Goal: Transaction & Acquisition: Download file/media

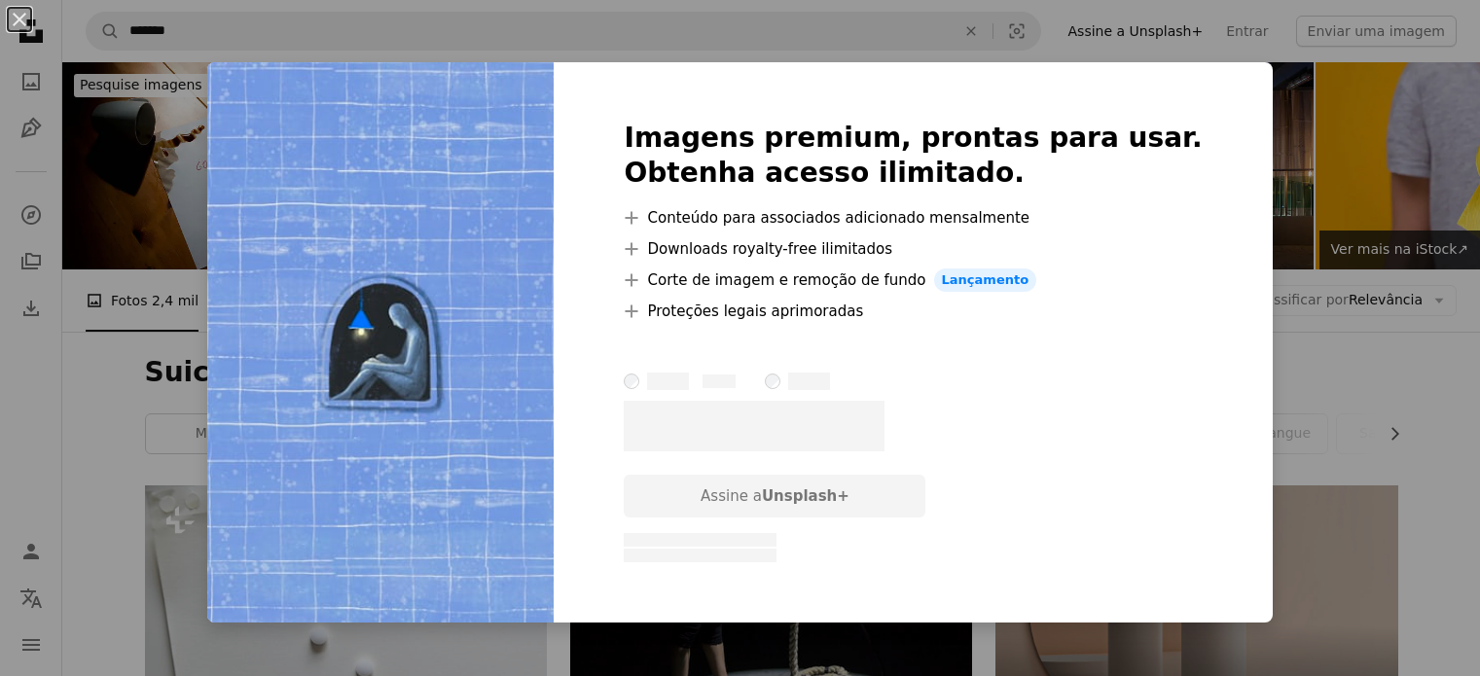
scroll to position [2073, 0]
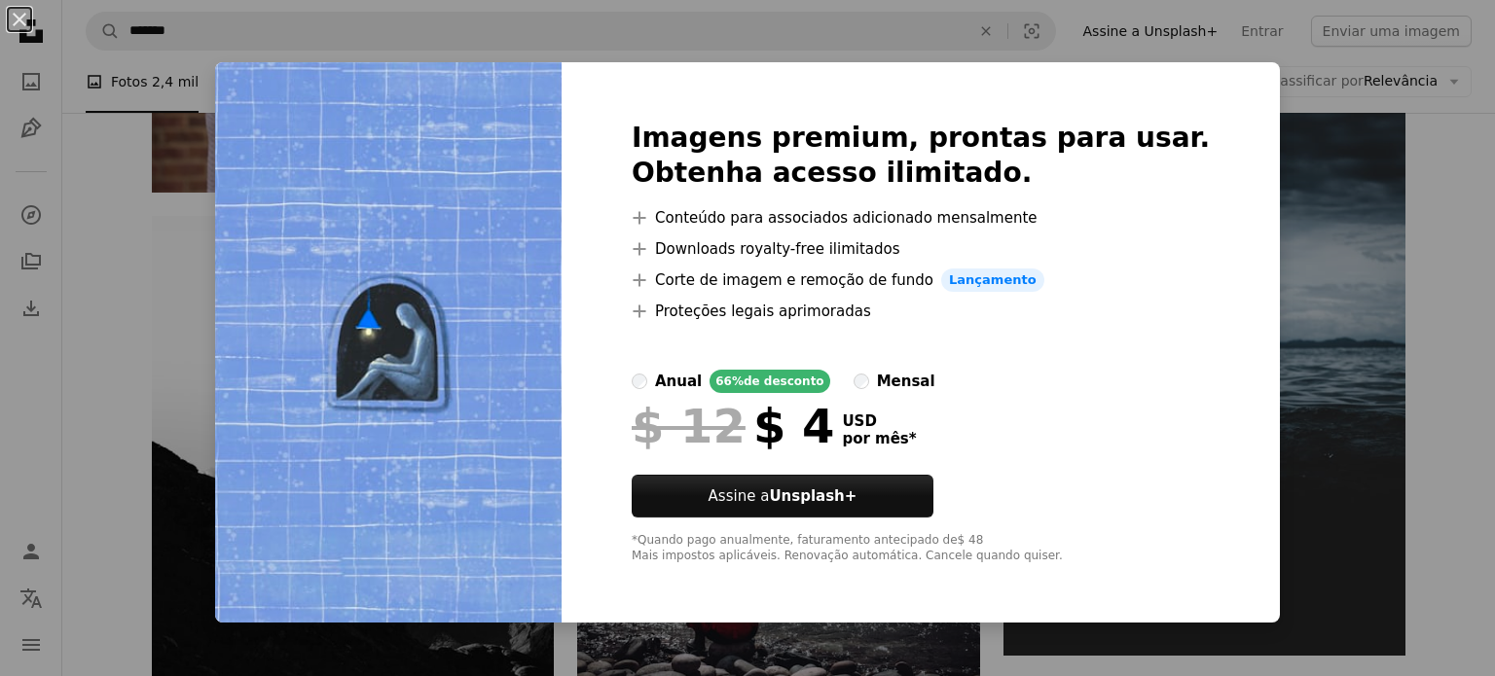
click at [1476, 351] on div "An X shape Imagens premium, prontas para usar. Obtenha acesso ilimitado. A plus…" at bounding box center [747, 338] width 1495 height 676
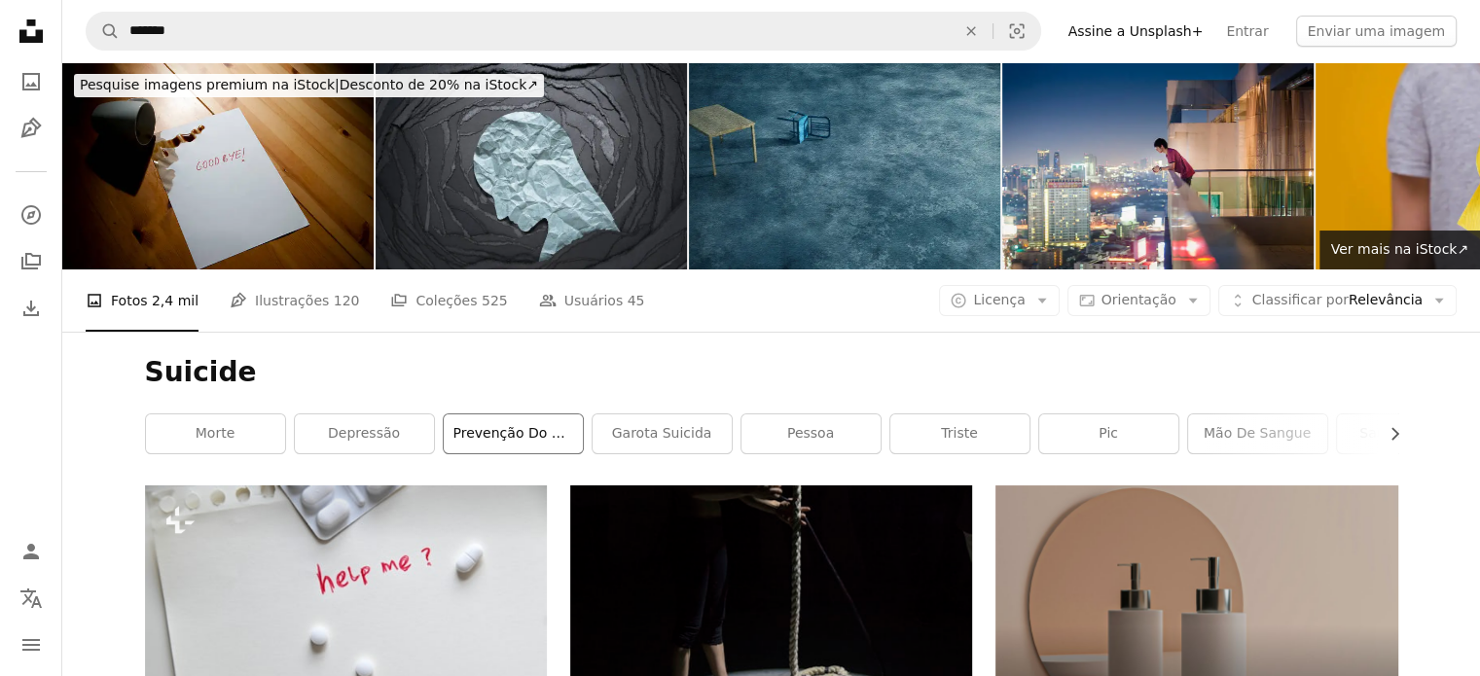
click at [484, 421] on link "prevenção do suicídio" at bounding box center [513, 434] width 139 height 39
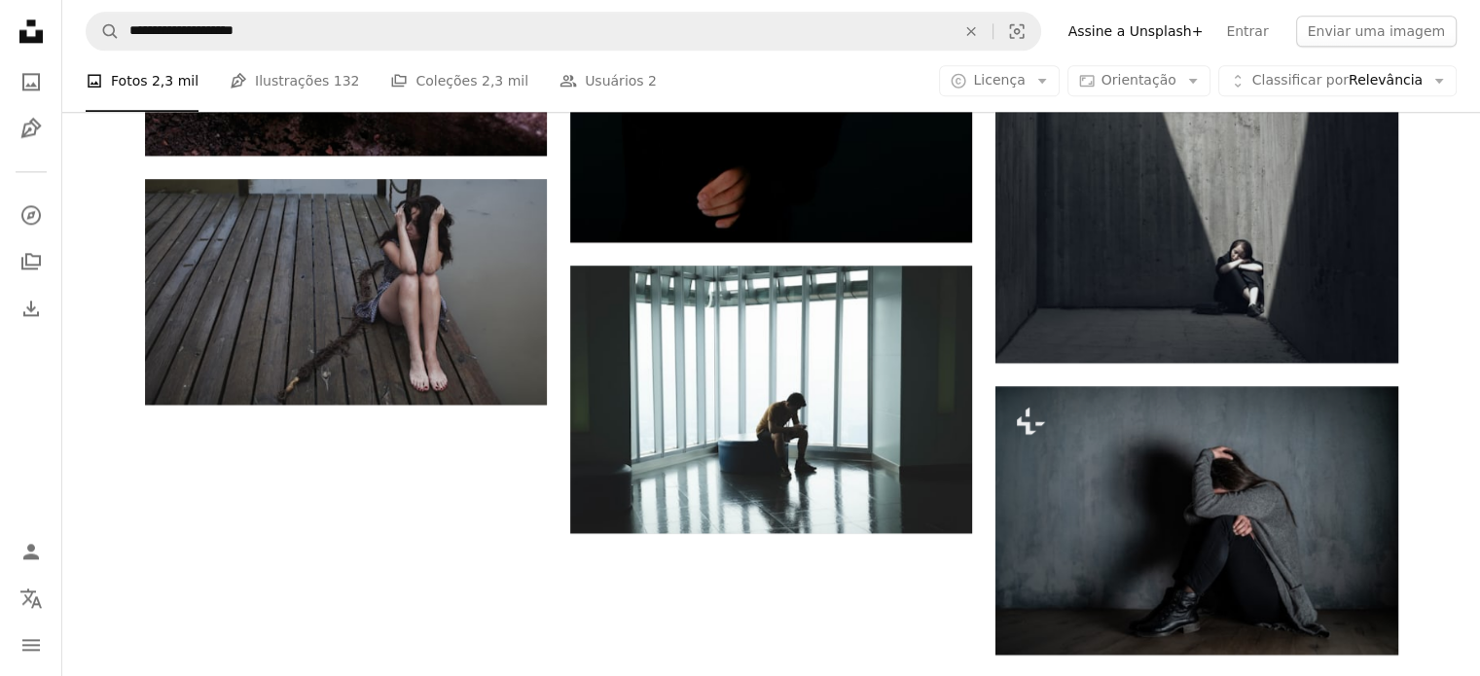
scroll to position [2919, 0]
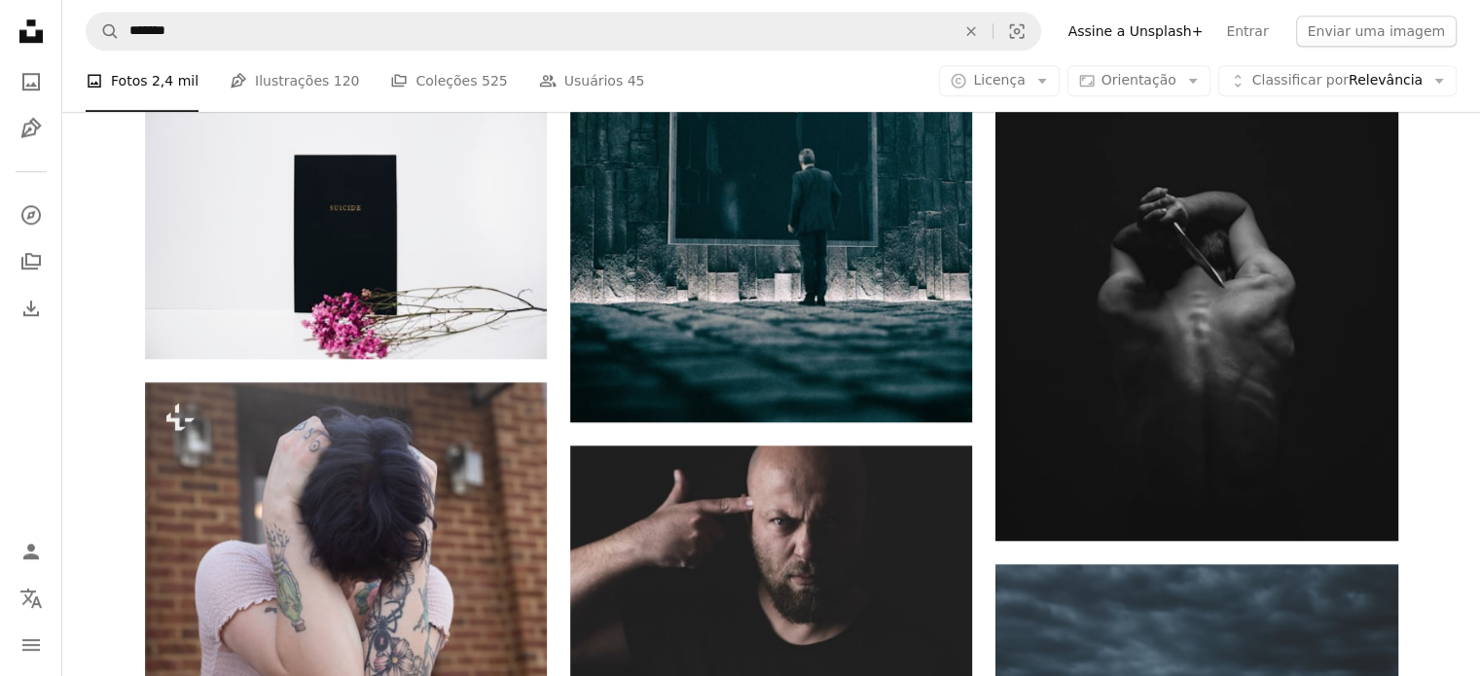
scroll to position [1557, 0]
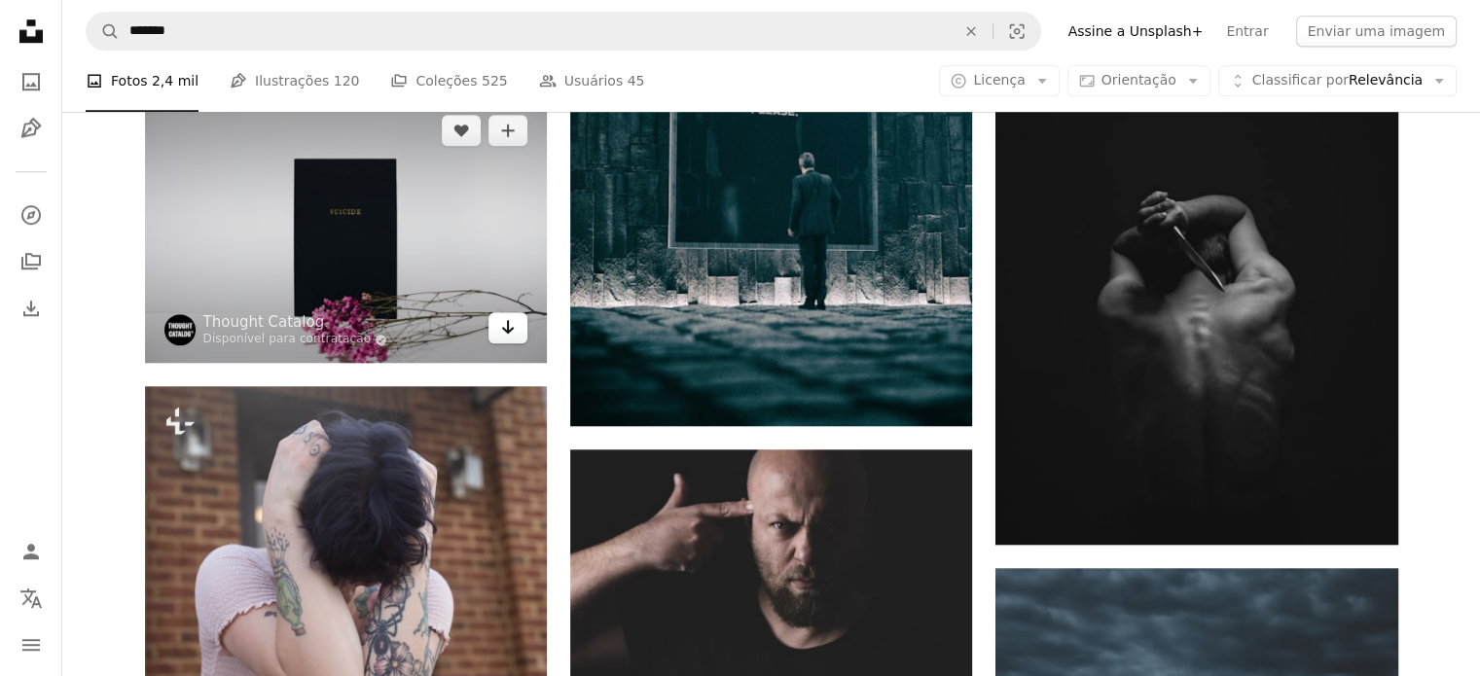
click at [520, 329] on link "Arrow pointing down" at bounding box center [507, 327] width 39 height 31
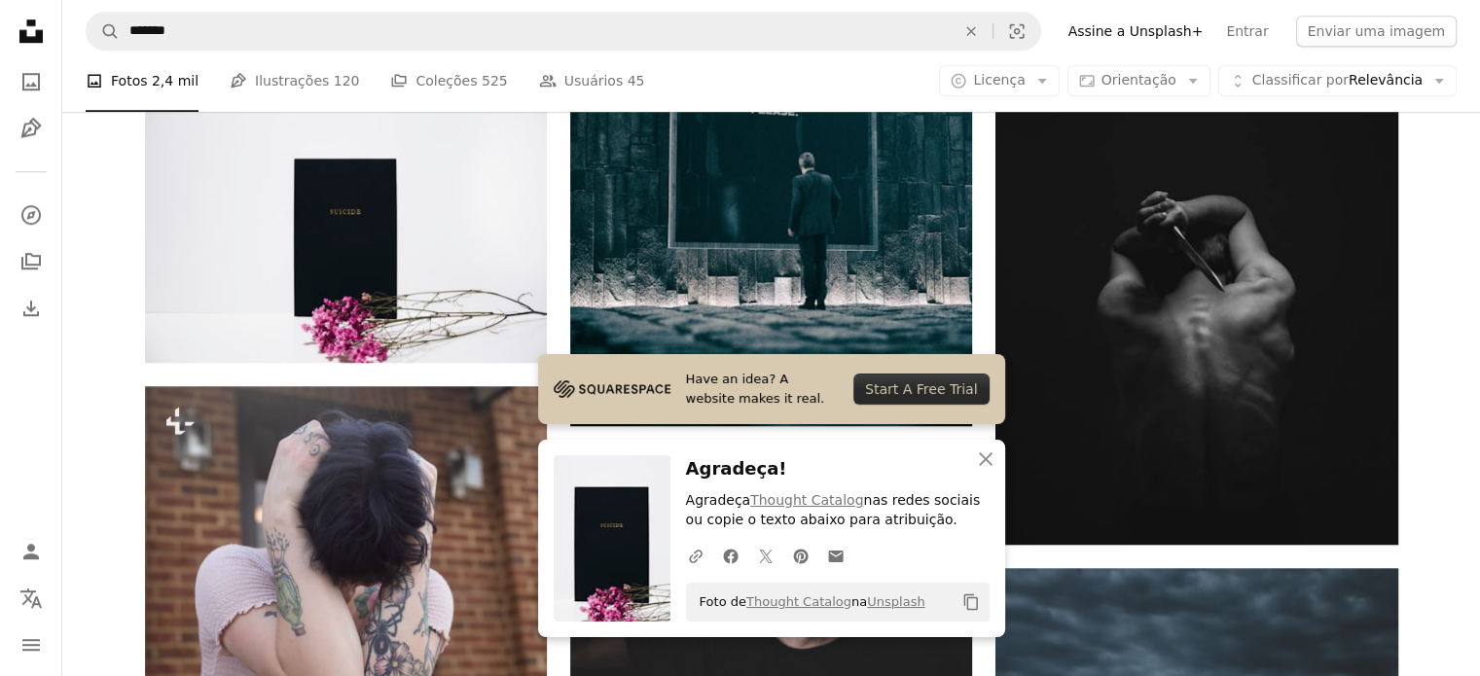
click at [962, 599] on icon "Copy content" at bounding box center [971, 603] width 18 height 18
click at [975, 451] on icon "An X shape" at bounding box center [985, 459] width 23 height 23
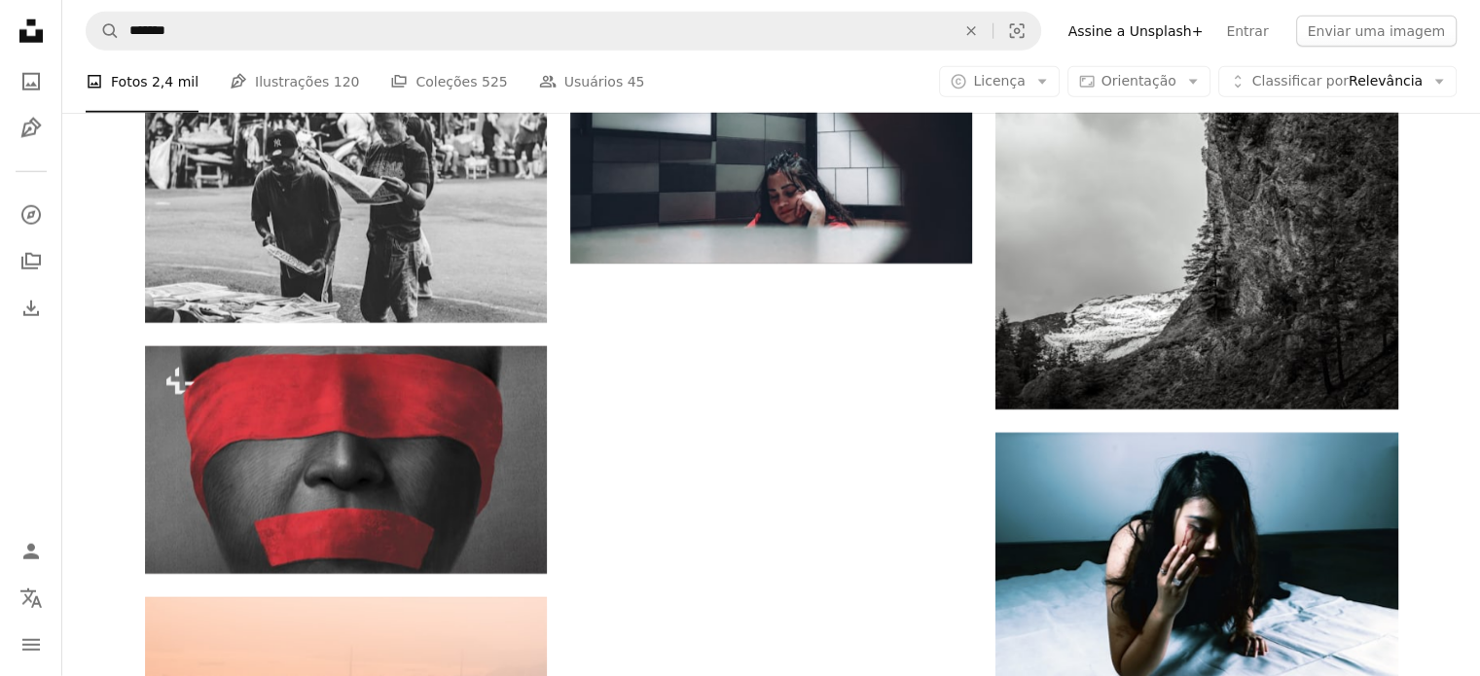
scroll to position [5546, 0]
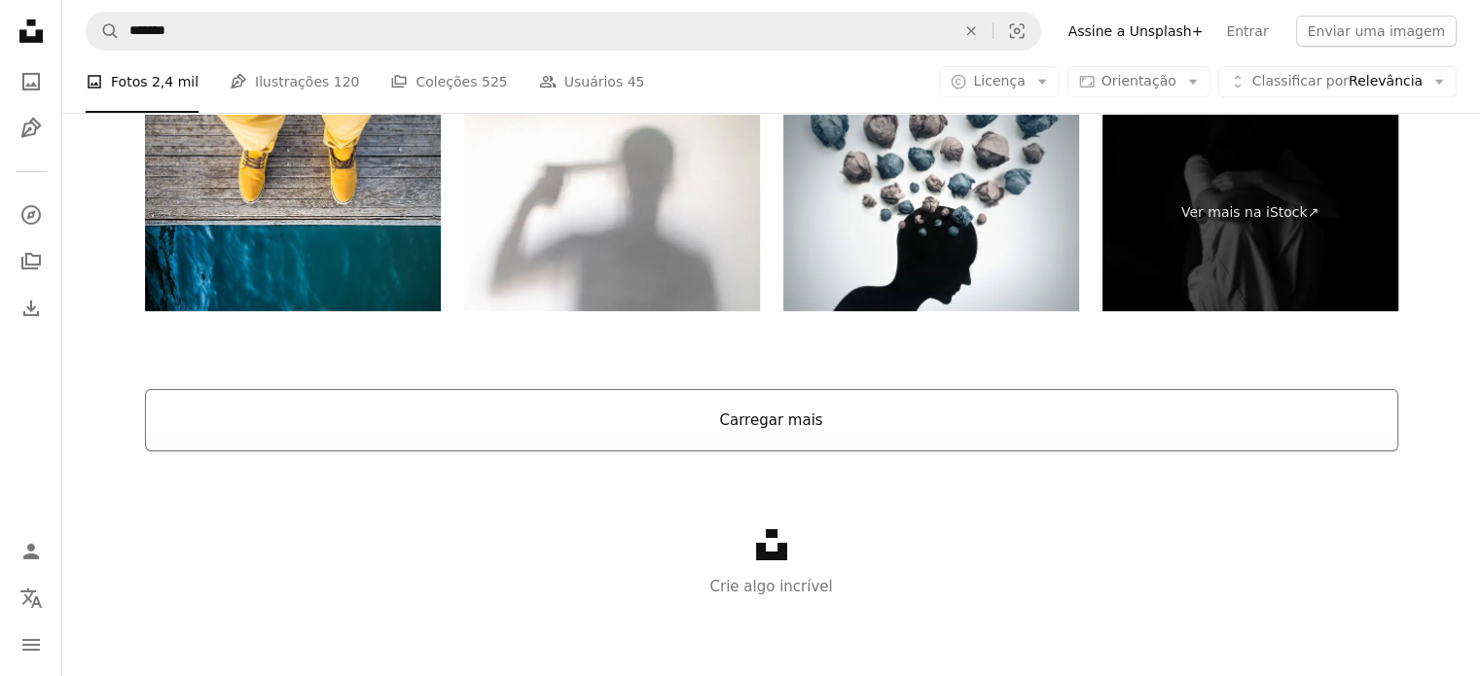
click at [933, 390] on button "Carregar mais" at bounding box center [771, 420] width 1253 height 62
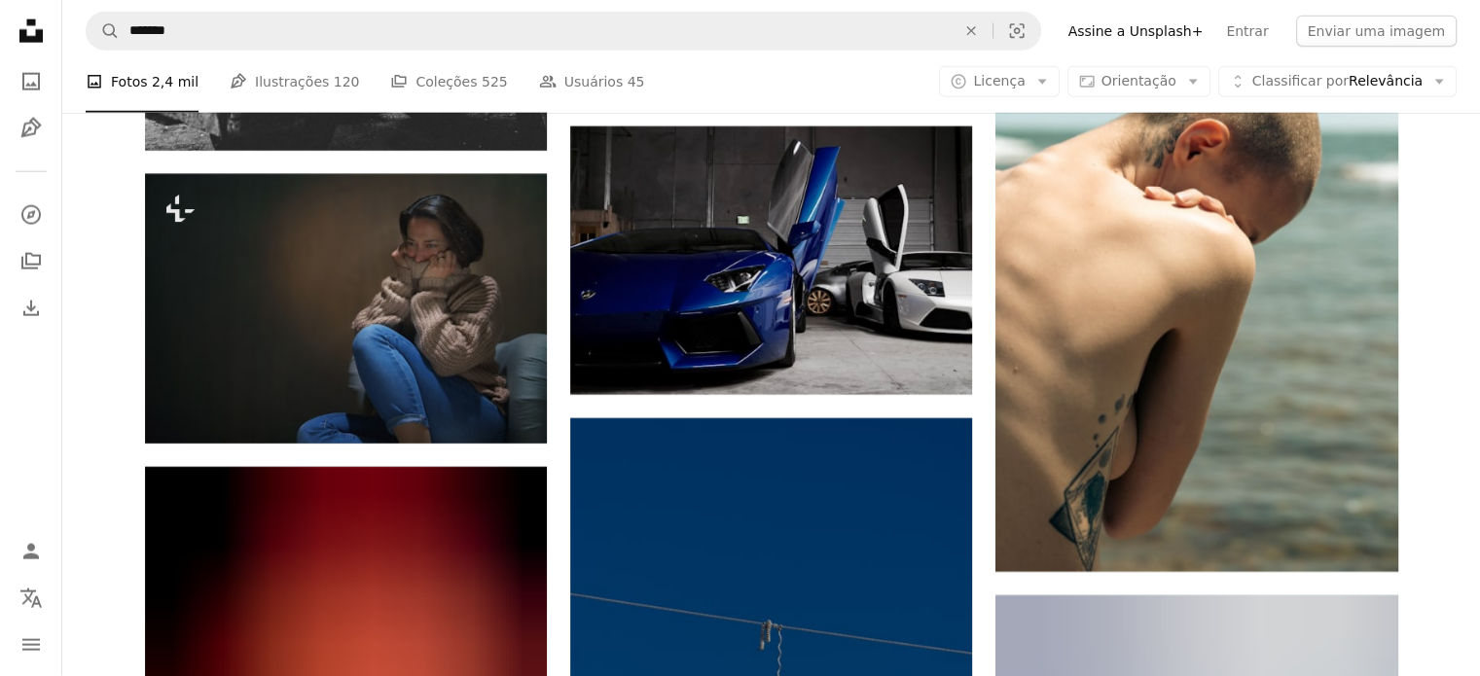
scroll to position [12155, 0]
